Goal: Check status: Check status

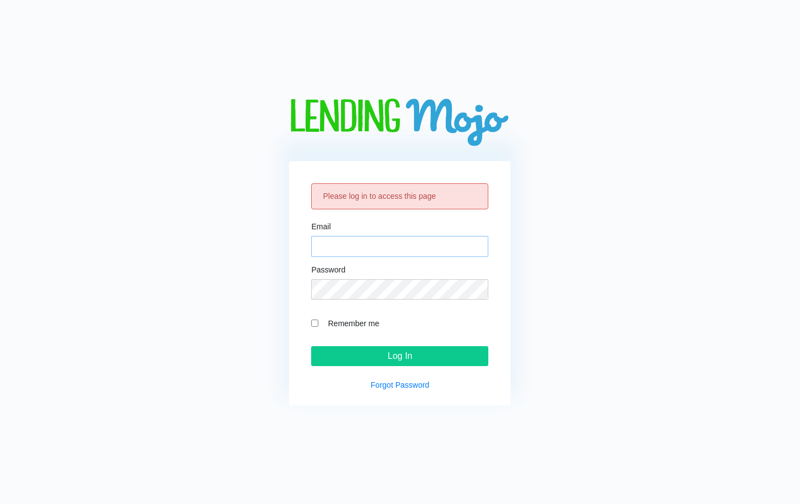
click at [366, 255] on input "Email" at bounding box center [399, 246] width 177 height 21
click at [200, 151] on div "Please log in to access this page Email Password Remember me Log In Forgot Pass…" at bounding box center [400, 252] width 770 height 307
click at [334, 252] on input "Email" at bounding box center [399, 246] width 177 height 21
paste input "[EMAIL_ADDRESS][DOMAIN_NAME]"
type input "[EMAIL_ADDRESS][DOMAIN_NAME]"
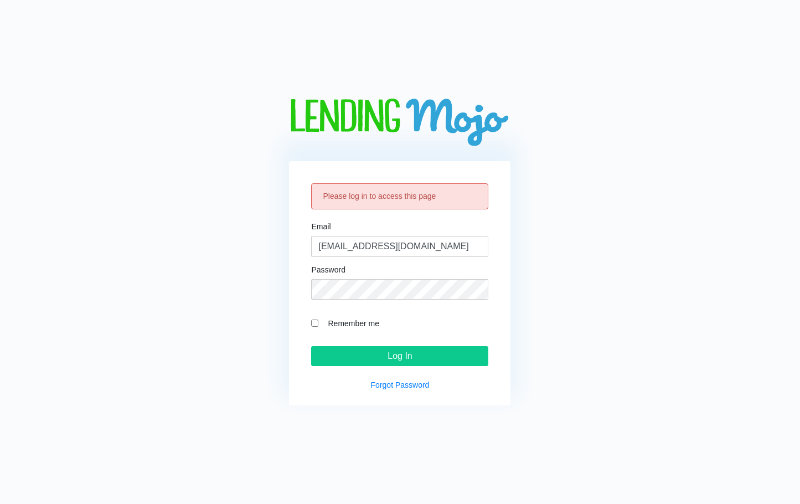
click at [315, 322] on input "Remember me" at bounding box center [314, 322] width 7 height 7
checkbox input "true"
click at [355, 359] on input "Log In" at bounding box center [399, 356] width 177 height 20
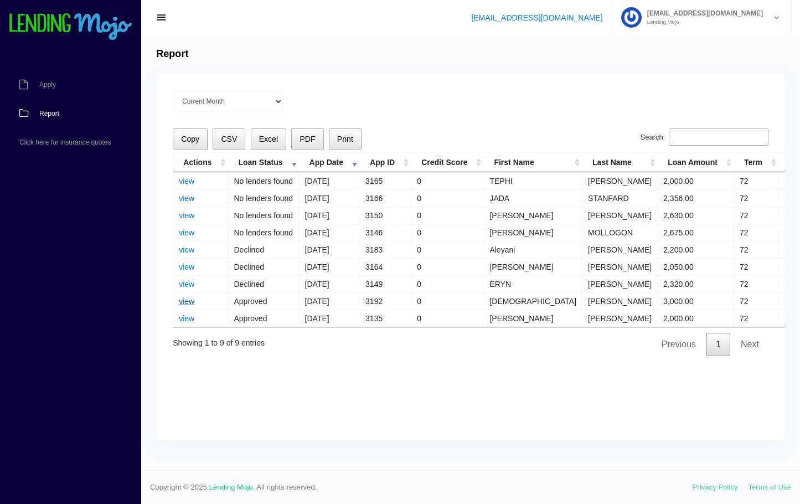
click at [188, 301] on link "view" at bounding box center [186, 301] width 15 height 9
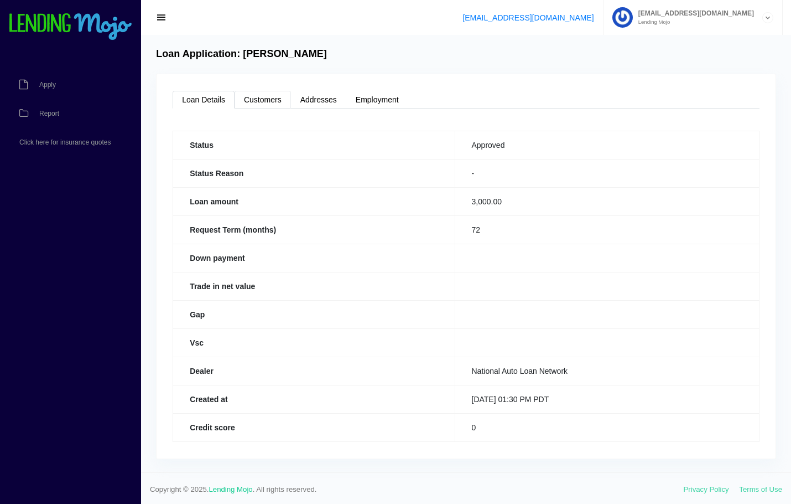
click at [272, 101] on link "Customers" at bounding box center [263, 100] width 56 height 18
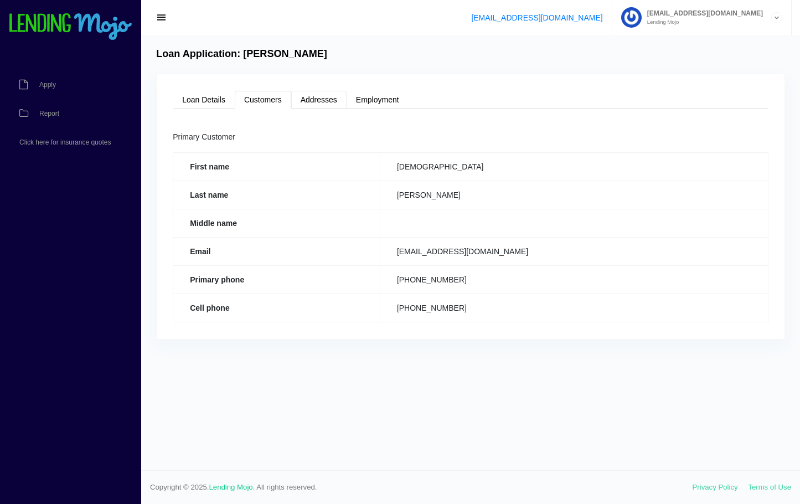
click at [328, 99] on link "Addresses" at bounding box center [318, 100] width 55 height 18
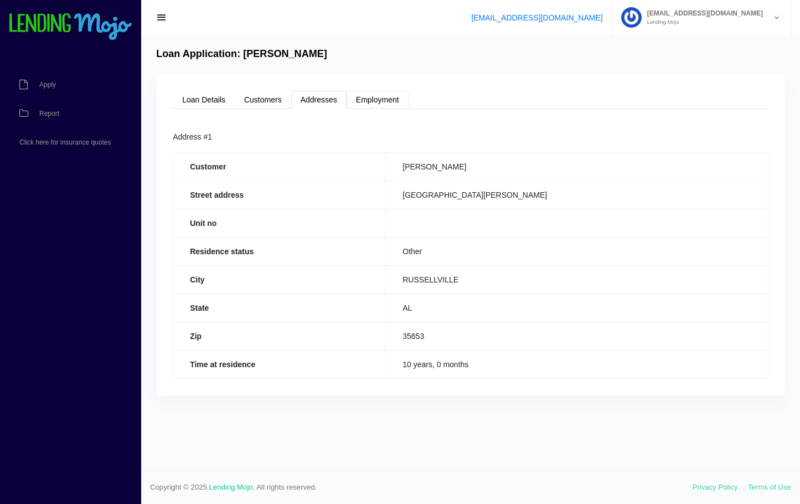
click at [378, 105] on link "Employment" at bounding box center [377, 100] width 62 height 18
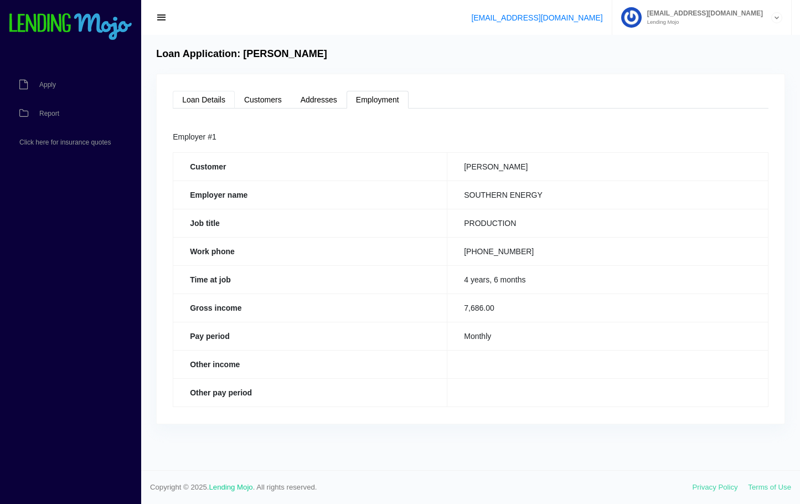
click at [185, 104] on link "Loan Details" at bounding box center [204, 100] width 62 height 18
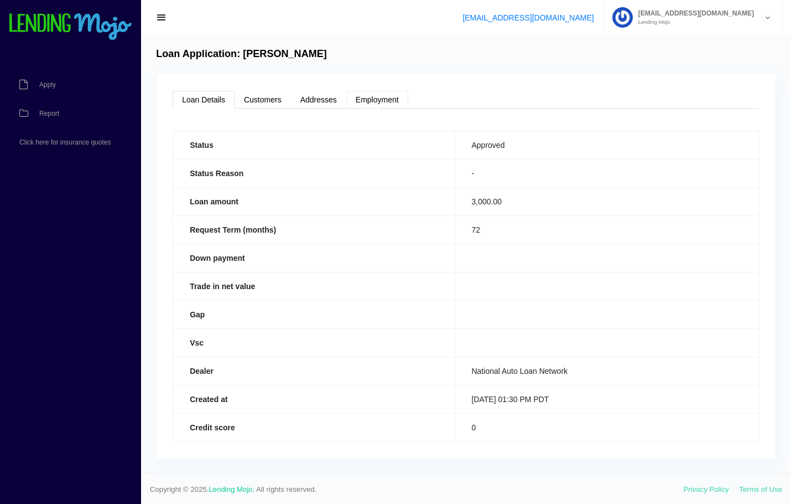
click at [389, 103] on link "Employment" at bounding box center [377, 100] width 62 height 18
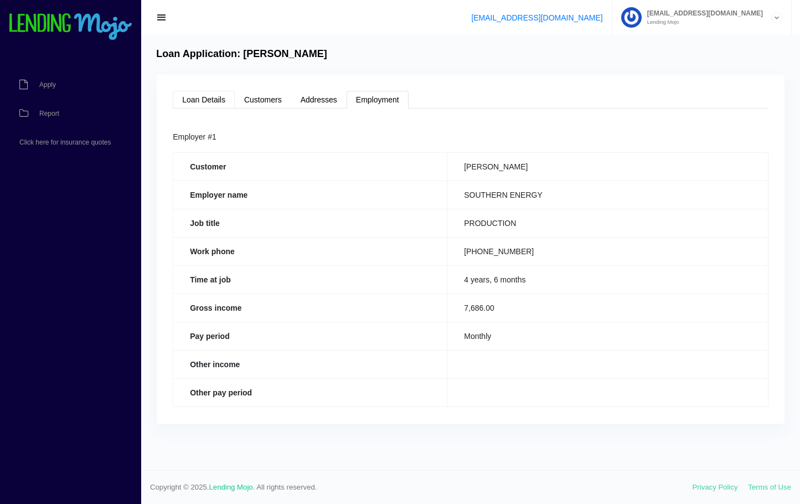
click at [194, 100] on link "Loan Details" at bounding box center [204, 100] width 62 height 18
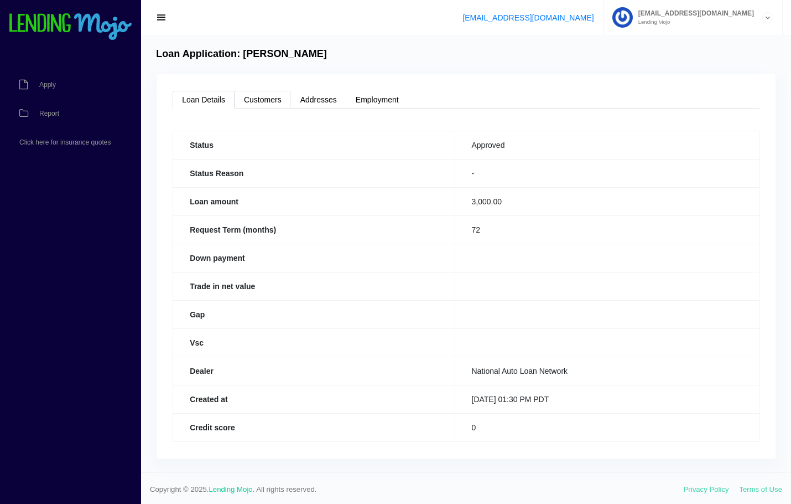
click at [261, 101] on link "Customers" at bounding box center [263, 100] width 56 height 18
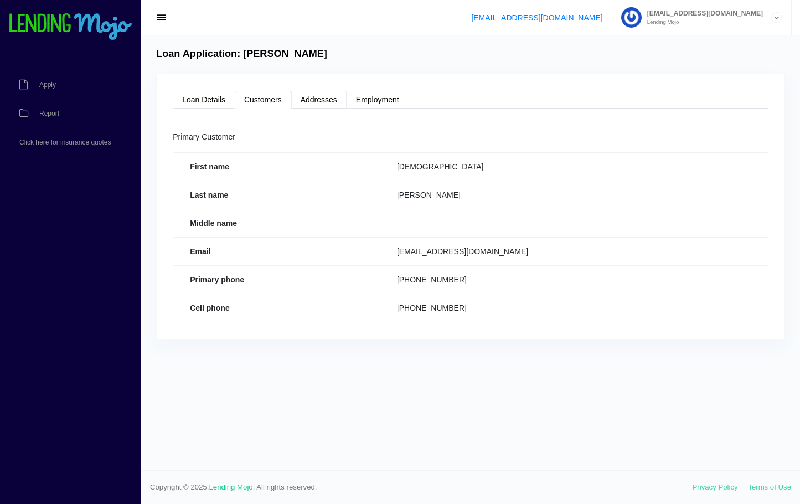
click at [316, 96] on link "Addresses" at bounding box center [318, 100] width 55 height 18
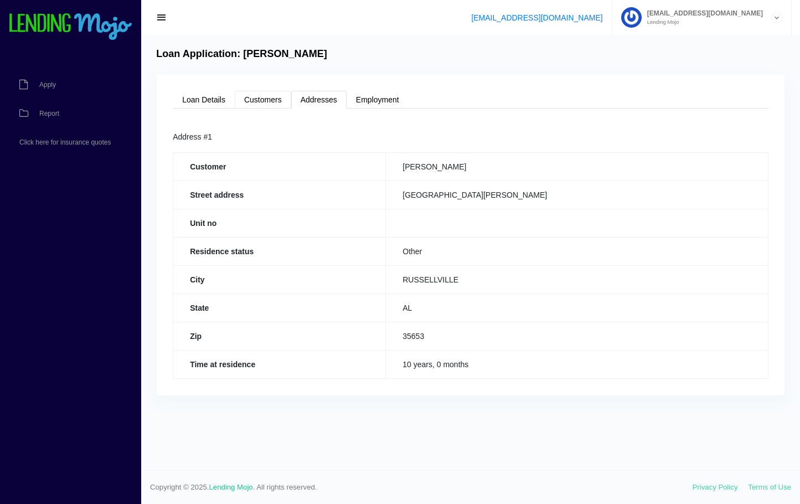
click at [261, 98] on link "Customers" at bounding box center [263, 100] width 56 height 18
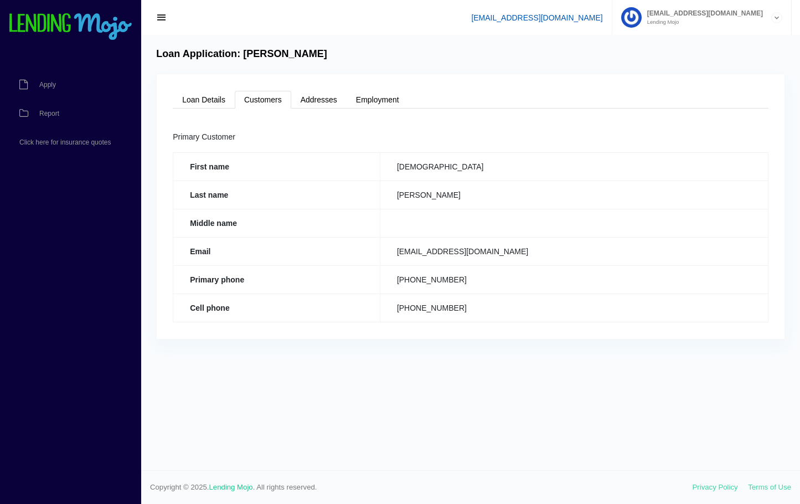
click at [602, 18] on link "[EMAIL_ADDRESS][DOMAIN_NAME]" at bounding box center [536, 17] width 131 height 9
drag, startPoint x: 244, startPoint y: 53, endPoint x: 348, endPoint y: 53, distance: 104.6
click at [348, 53] on div "Loan Application: [PERSON_NAME]" at bounding box center [470, 54] width 639 height 12
copy h4 "[PERSON_NAME]"
drag, startPoint x: 532, startPoint y: 250, endPoint x: 405, endPoint y: 252, distance: 127.3
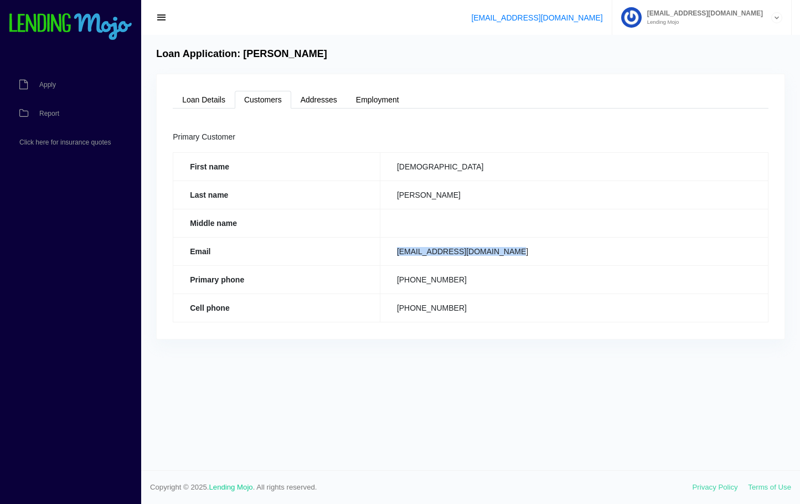
click at [381, 255] on td "[EMAIL_ADDRESS][DOMAIN_NAME]" at bounding box center [574, 251] width 388 height 28
copy td "[EMAIL_ADDRESS][DOMAIN_NAME]"
